Goal: Browse casually

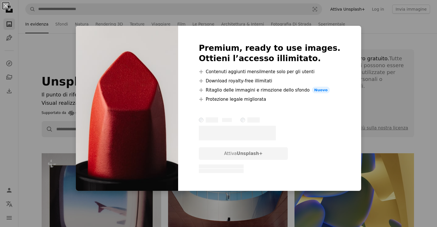
scroll to position [145, 0]
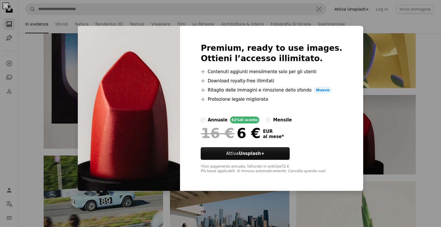
click at [320, 89] on span "Nuovo" at bounding box center [323, 90] width 18 height 7
click at [411, 47] on div "An X shape Premium, ready to use images. Ottieni l’accesso illimitato. A plus s…" at bounding box center [220, 113] width 441 height 227
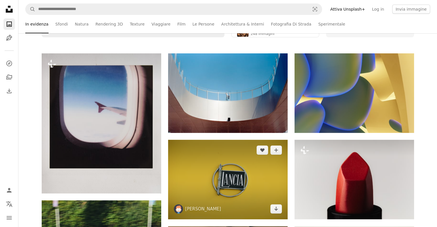
scroll to position [0, 0]
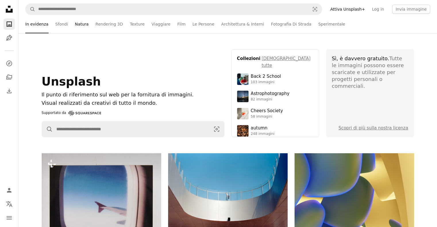
click at [75, 29] on link "Natura" at bounding box center [82, 24] width 14 height 18
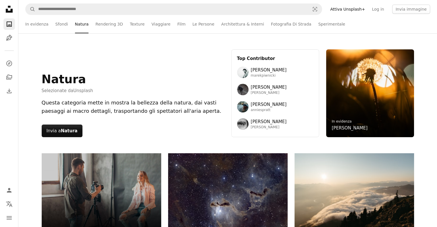
click at [105, 1] on nav "A magnifying glass Visual search Attiva Unsplash+ Log in Invia immagine" at bounding box center [227, 9] width 419 height 18
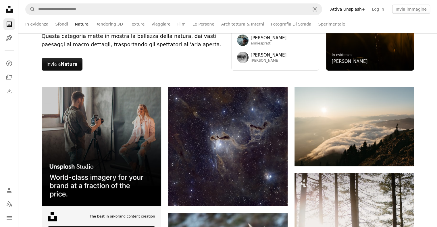
scroll to position [20, 0]
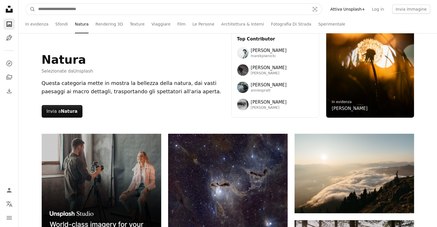
click at [108, 5] on input "Trova visual in tutto il sito" at bounding box center [171, 9] width 273 height 11
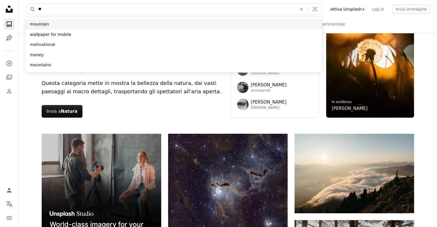
type input "**"
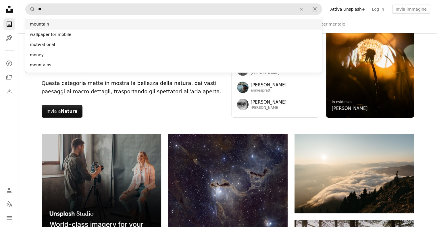
click at [49, 24] on div "mountain" at bounding box center [173, 24] width 297 height 10
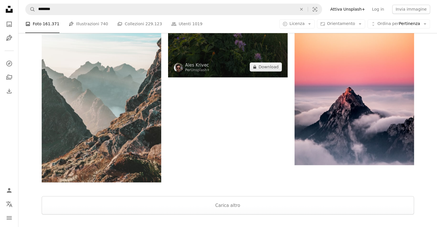
scroll to position [926, 0]
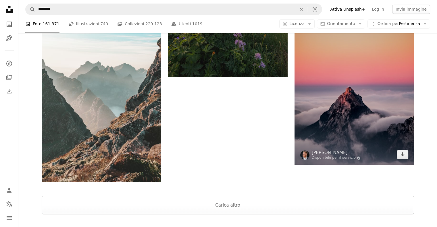
click at [351, 122] on img at bounding box center [355, 75] width 120 height 179
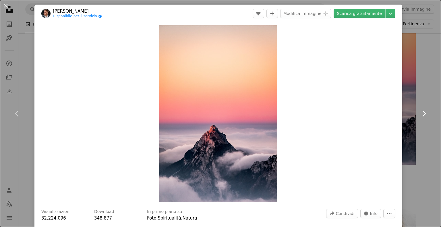
click at [432, 105] on link "Chevron right" at bounding box center [424, 113] width 34 height 55
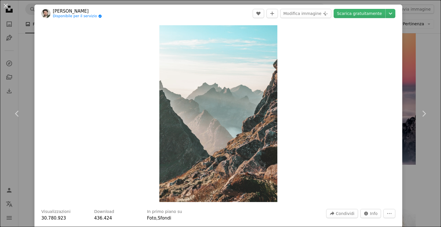
click at [418, 51] on div "An X shape Chevron left Chevron right [PERSON_NAME] Disponibile per il servizio…" at bounding box center [220, 113] width 441 height 227
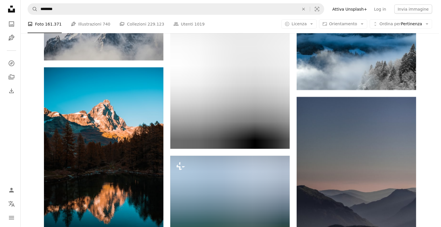
scroll to position [1284, 0]
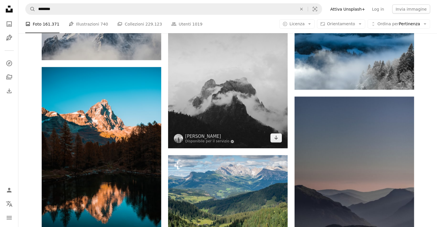
click at [244, 108] on img at bounding box center [228, 73] width 120 height 149
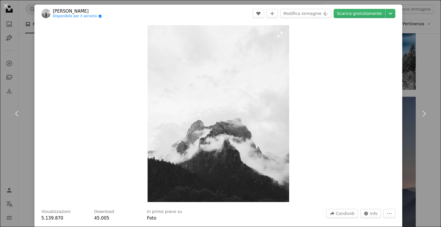
click at [231, 127] on img "Ingrandisci questa immagine" at bounding box center [219, 113] width 142 height 177
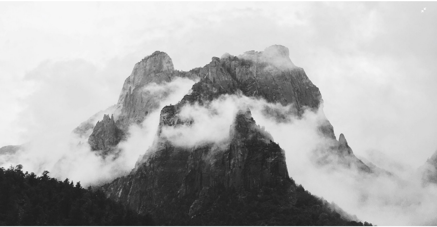
scroll to position [314, 0]
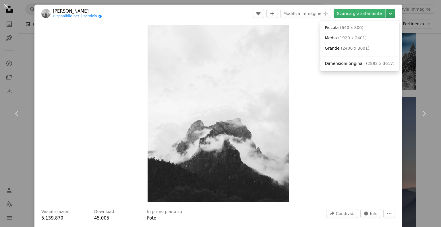
click at [386, 14] on icon "Chevron down" at bounding box center [390, 13] width 9 height 7
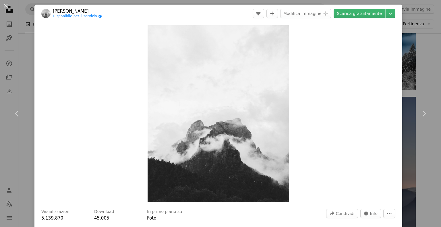
click at [331, 137] on dialog "An X shape Chevron left Chevron right Matej Rieciciar Disponibile per il serviz…" at bounding box center [220, 113] width 441 height 227
click at [427, 92] on link "Chevron right" at bounding box center [424, 113] width 34 height 55
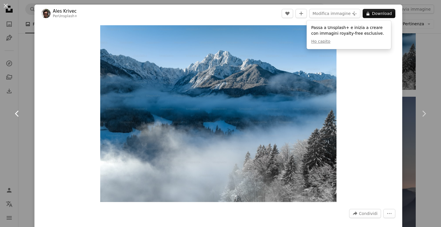
click at [20, 112] on icon "Chevron left" at bounding box center [17, 113] width 9 height 9
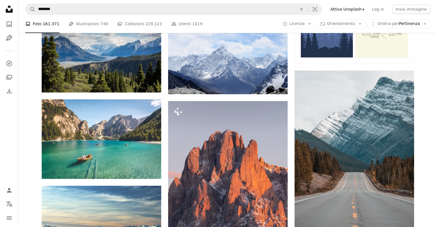
scroll to position [365, 0]
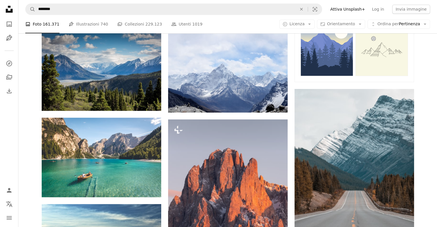
click at [7, 7] on icon "Unsplash logo Home Unsplash" at bounding box center [8, 8] width 11 height 11
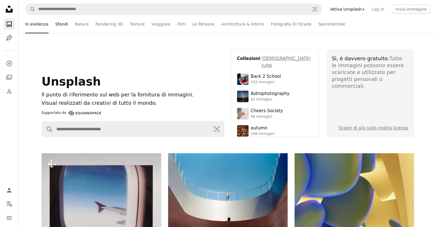
click at [55, 23] on link "Sfondi" at bounding box center [61, 24] width 13 height 18
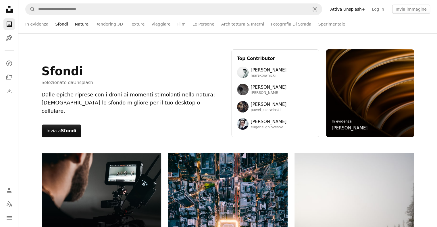
click at [83, 28] on link "Natura" at bounding box center [82, 24] width 14 height 18
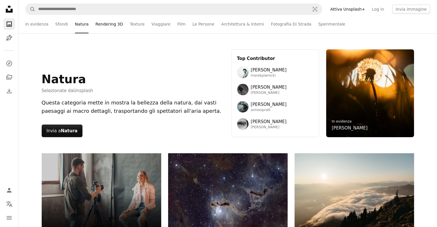
click at [105, 29] on link "Rendering 3D" at bounding box center [109, 24] width 28 height 18
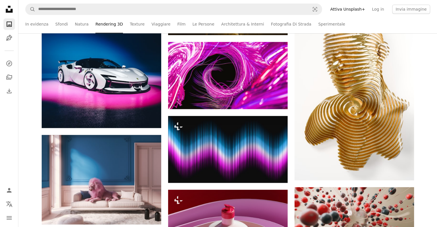
scroll to position [395, 0]
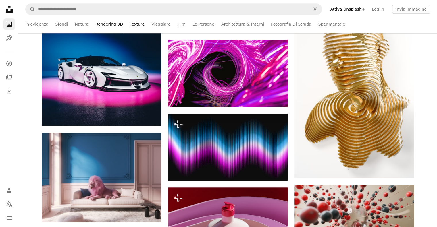
click at [133, 26] on link "Texture" at bounding box center [137, 24] width 15 height 18
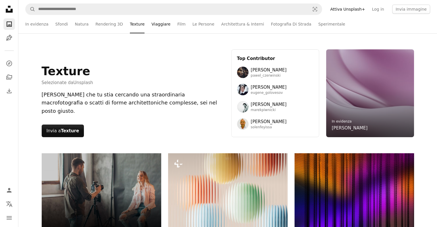
click at [151, 22] on link "Viaggiare" at bounding box center [160, 24] width 19 height 18
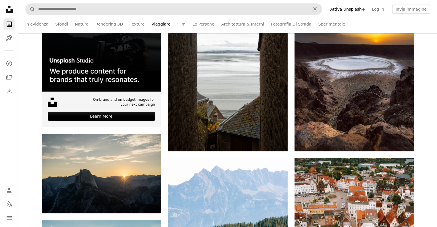
scroll to position [162, 0]
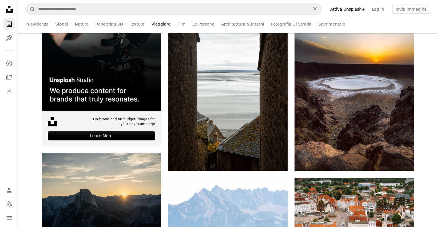
click at [181, 31] on ul "In evidenza Sfondi Natura Rendering 3D Texture Viaggiare Film Le Persone Archit…" at bounding box center [227, 24] width 405 height 18
click at [177, 24] on ul "In evidenza Sfondi Natura Rendering 3D Texture Viaggiare Film Le Persone Archit…" at bounding box center [227, 24] width 405 height 18
click at [177, 24] on link "Film" at bounding box center [181, 24] width 8 height 18
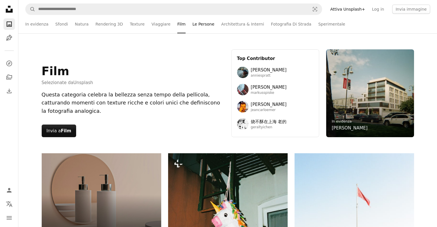
click at [193, 25] on link "Le Persone" at bounding box center [204, 24] width 22 height 18
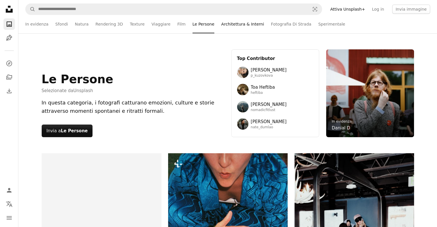
click at [230, 25] on link "Architettura & Interni" at bounding box center [242, 24] width 43 height 18
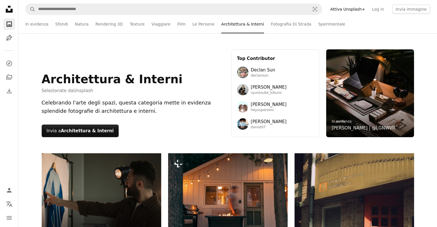
click at [252, 22] on ul "In evidenza Sfondi Natura Rendering 3D Texture Viaggiare Film Le Persone Archit…" at bounding box center [227, 24] width 405 height 18
click at [271, 23] on link "Fotografia Di Strada" at bounding box center [291, 24] width 41 height 18
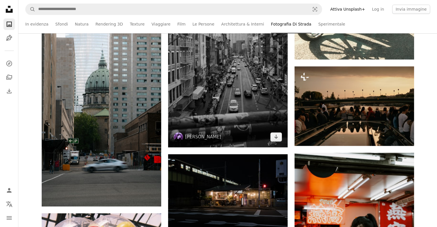
scroll to position [794, 0]
